Goal: Transaction & Acquisition: Download file/media

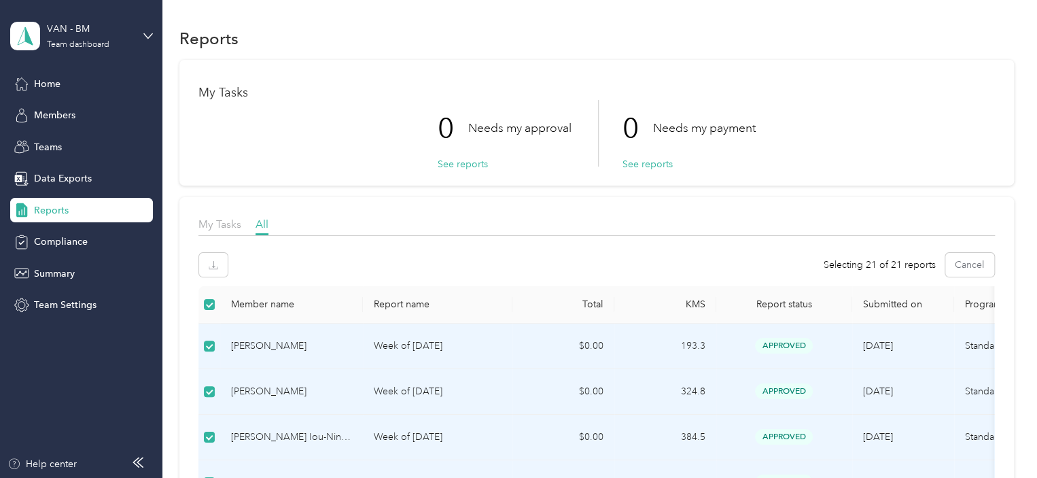
click at [58, 213] on span "Reports" at bounding box center [51, 210] width 35 height 14
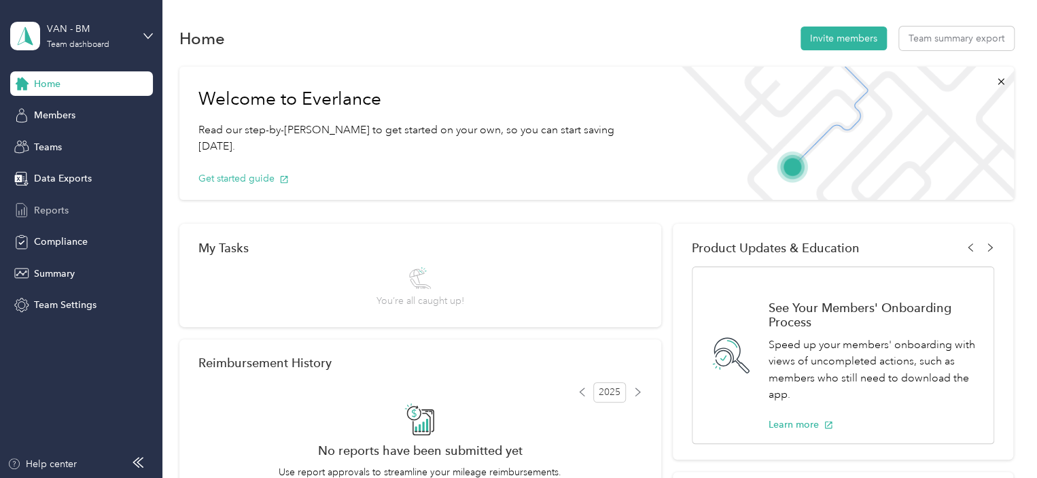
click at [54, 209] on span "Reports" at bounding box center [51, 210] width 35 height 14
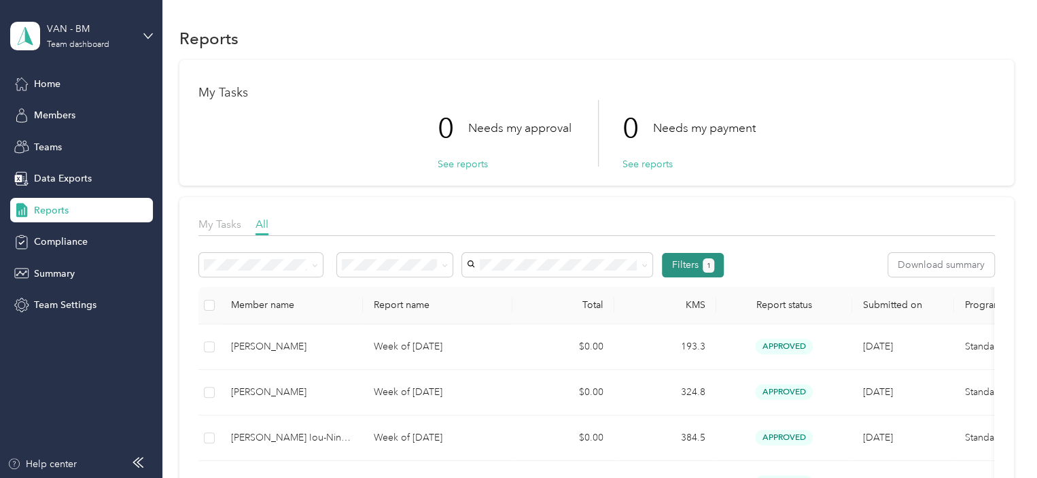
click at [713, 269] on button "1" at bounding box center [708, 265] width 12 height 14
click at [678, 258] on button "Filters 1" at bounding box center [693, 265] width 62 height 24
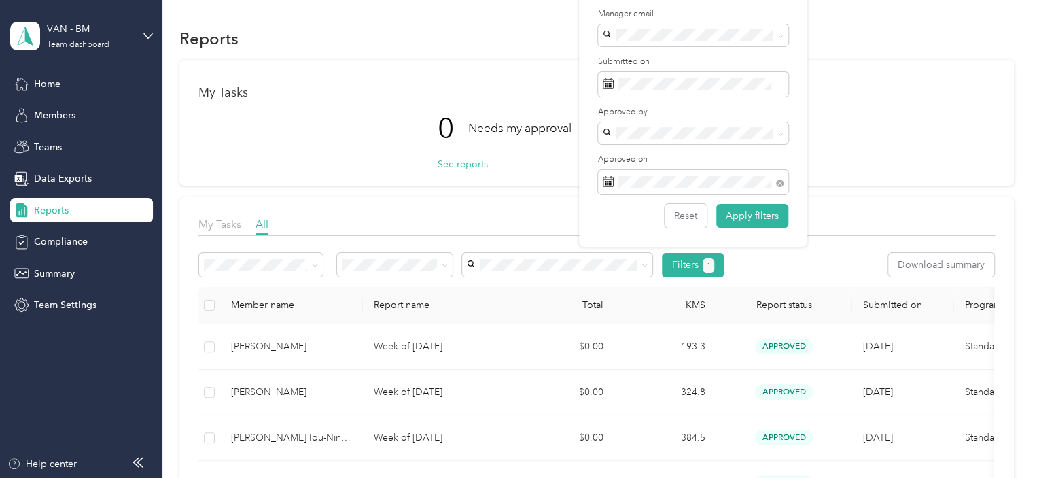
click at [906, 225] on div "My Tasks All" at bounding box center [596, 226] width 796 height 20
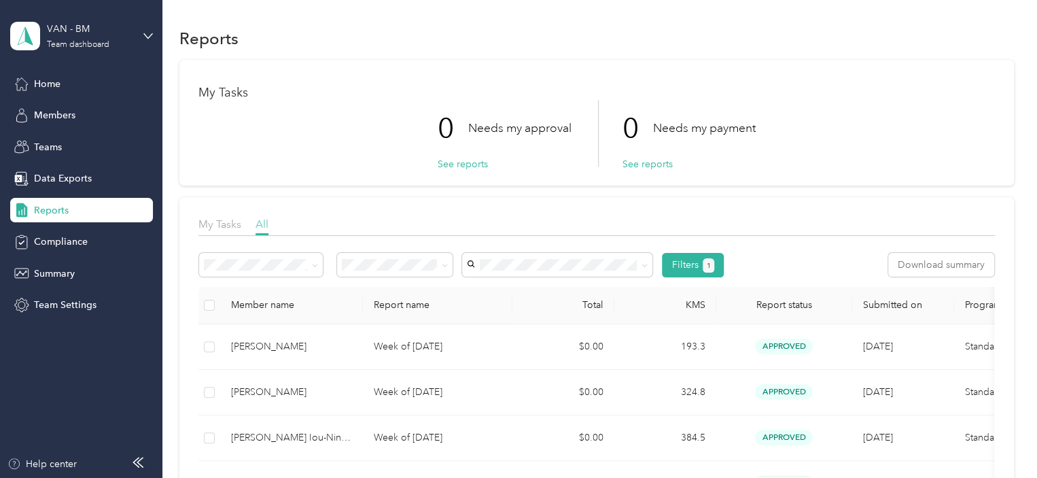
click at [259, 226] on span "All" at bounding box center [261, 223] width 13 height 13
click at [216, 301] on th at bounding box center [209, 305] width 22 height 37
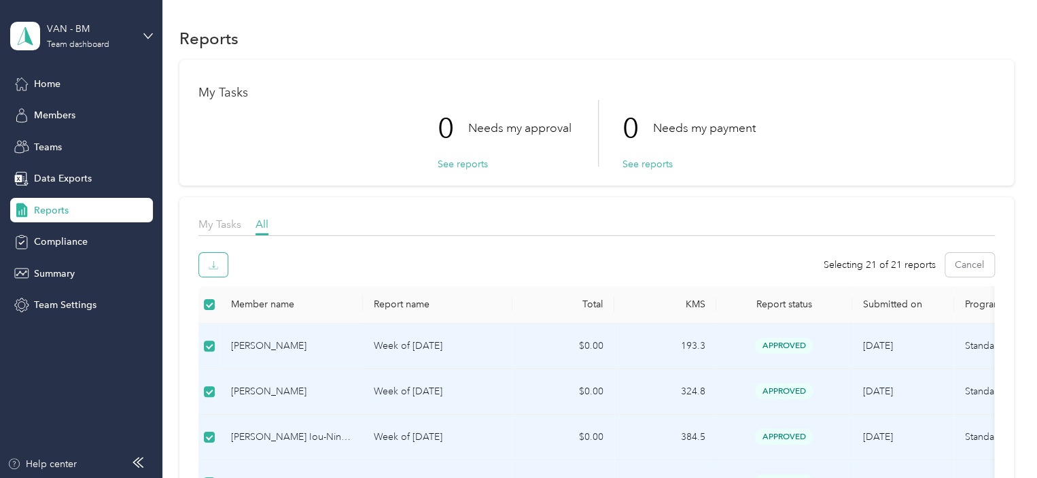
click at [204, 263] on button "button" at bounding box center [213, 265] width 29 height 24
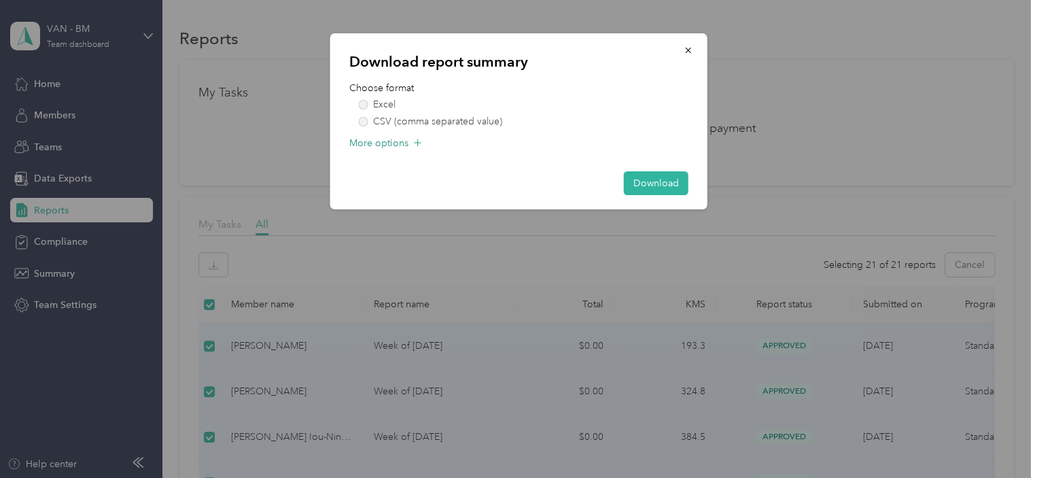
click at [386, 143] on span "More options" at bounding box center [378, 143] width 59 height 14
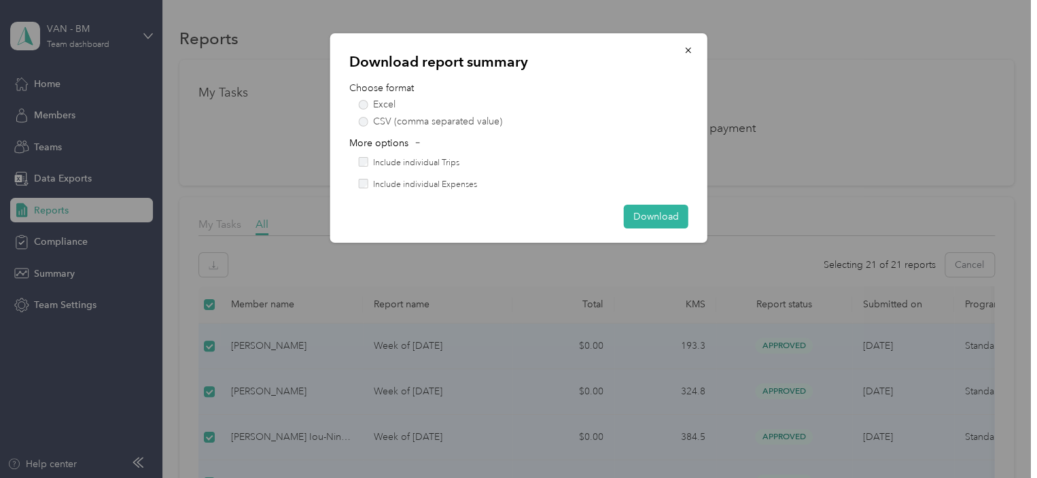
click at [368, 160] on div "Include individual Trips" at bounding box center [523, 163] width 329 height 12
click at [663, 214] on button "Download" at bounding box center [656, 216] width 65 height 24
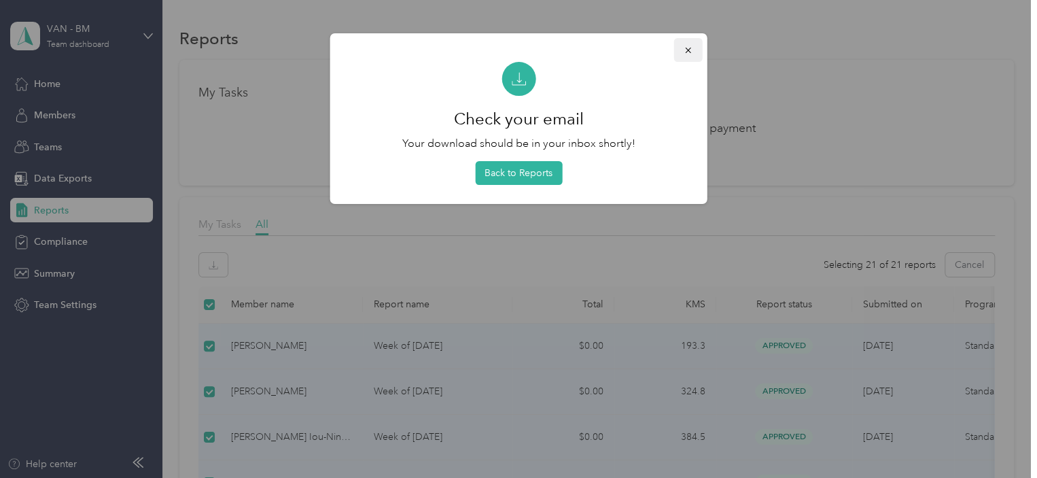
click at [693, 46] on button "button" at bounding box center [688, 50] width 29 height 24
